Goal: Navigation & Orientation: Go to known website

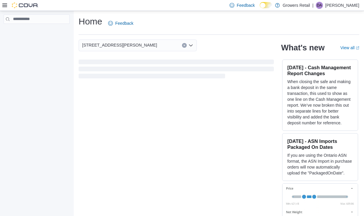
click at [322, 6] on span "DA" at bounding box center [319, 5] width 5 height 7
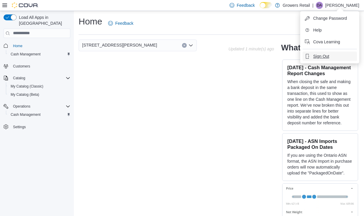
click at [318, 54] on span "Sign Out" at bounding box center [321, 56] width 16 height 6
